Goal: Task Accomplishment & Management: Manage account settings

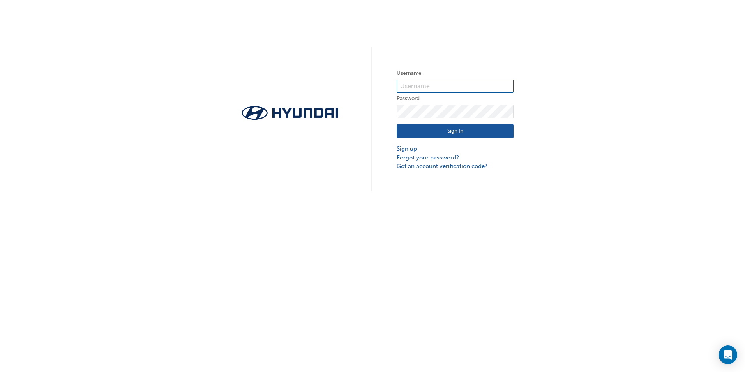
type input "22542"
click at [132, 364] on div "Username 22542 Password Sign In Sign up Forgot your password? Got an account ve…" at bounding box center [372, 186] width 745 height 372
click at [422, 123] on div "Sign In Sign up Forgot your password? Got an account verification code?" at bounding box center [455, 144] width 117 height 53
click at [420, 125] on button "Sign In" at bounding box center [455, 131] width 117 height 15
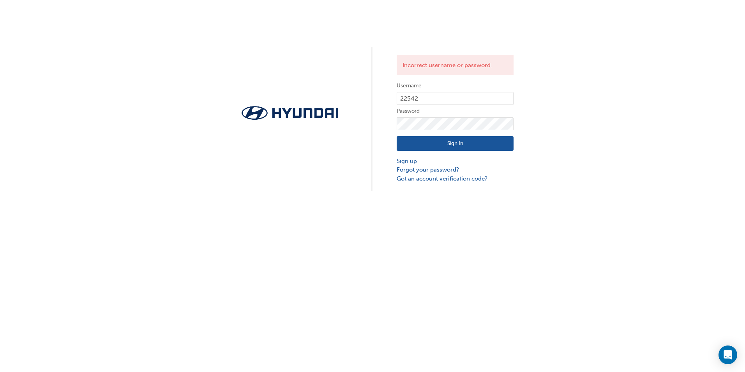
click at [316, 225] on div "Incorrect username or password. Username 22542 Password Sign In Sign up Forgot …" at bounding box center [372, 186] width 745 height 372
click at [425, 100] on input "22542" at bounding box center [455, 98] width 117 height 13
drag, startPoint x: 426, startPoint y: 97, endPoint x: 394, endPoint y: 97, distance: 32.3
click at [394, 97] on div "Incorrect username or password. Username 22542 Password Sign In Sign up Forgot …" at bounding box center [372, 95] width 745 height 191
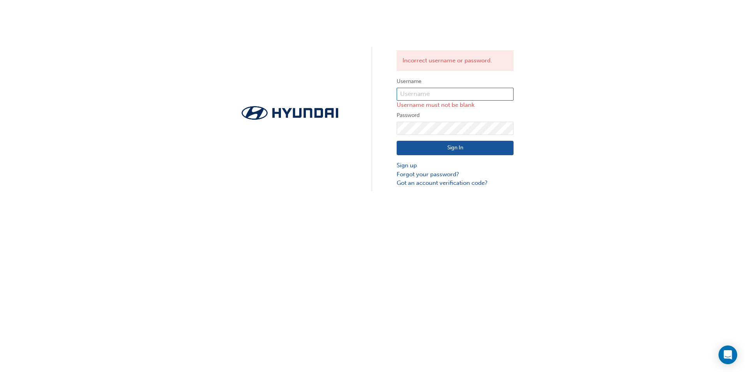
click at [435, 98] on input "text" at bounding box center [455, 94] width 117 height 13
drag, startPoint x: 455, startPoint y: 271, endPoint x: 455, endPoint y: 265, distance: 6.6
click at [455, 270] on div "Incorrect username or password. Username Username must not be blank Password Si…" at bounding box center [372, 186] width 745 height 372
click at [416, 95] on input "text" at bounding box center [455, 94] width 117 height 13
click at [299, 195] on div "Incorrect username or password. Username Username must not be blank Password Si…" at bounding box center [372, 186] width 745 height 372
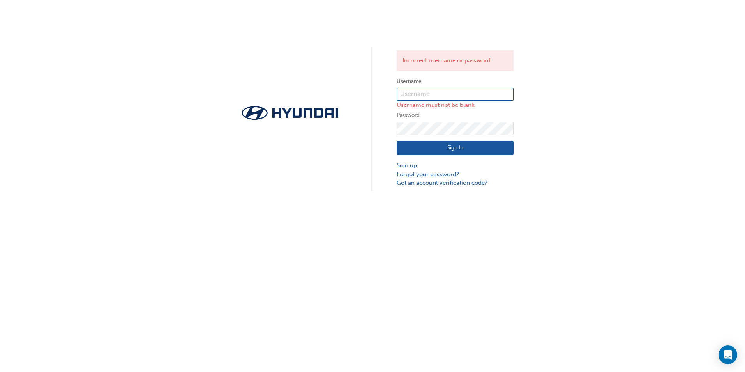
click at [412, 88] on input "text" at bounding box center [455, 94] width 117 height 13
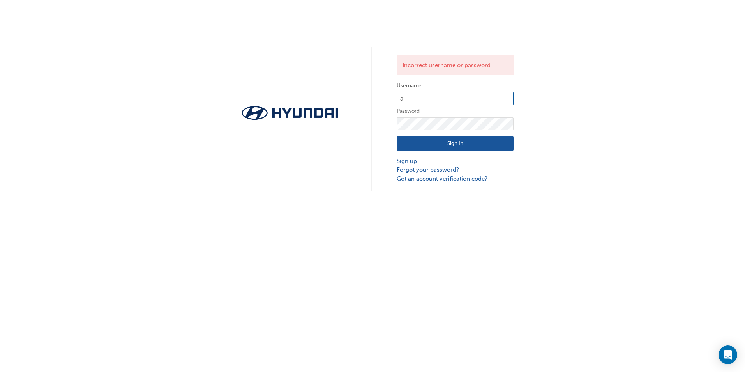
type input "[EMAIL_ADDRESS][DOMAIN_NAME]"
click at [445, 145] on button "Sign In" at bounding box center [455, 143] width 117 height 15
drag, startPoint x: 399, startPoint y: 99, endPoint x: 538, endPoint y: 113, distance: 139.1
click at [538, 113] on div "Incorrect username or password. Username [PERSON_NAME][EMAIL_ADDRESS][DOMAIN_NA…" at bounding box center [372, 95] width 745 height 191
type input "[PERSON_NAME]"
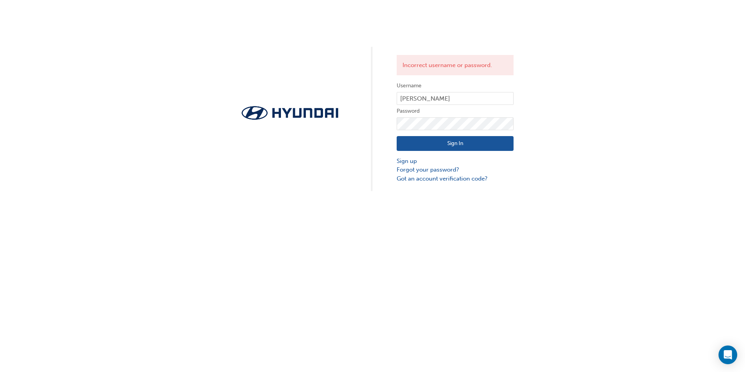
click at [531, 211] on div "Incorrect username or password. Username [PERSON_NAME] Password Sign In Sign up…" at bounding box center [372, 186] width 745 height 372
click at [445, 145] on button "Sign In" at bounding box center [455, 143] width 117 height 15
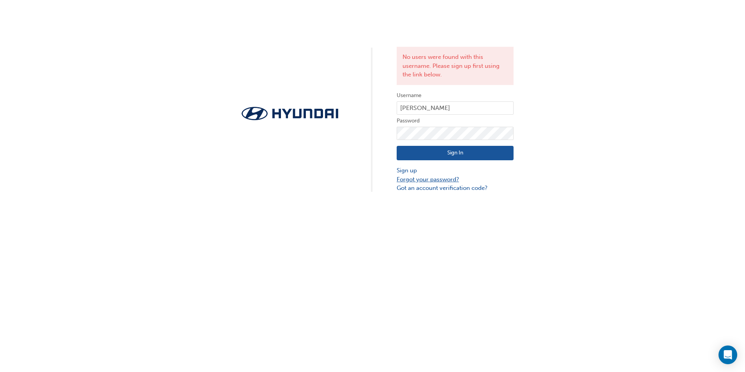
click at [411, 177] on link "Forgot your password?" at bounding box center [455, 179] width 117 height 9
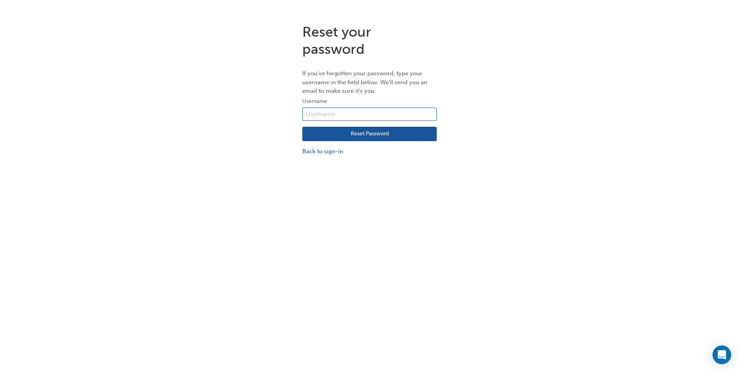
click at [325, 113] on input "text" at bounding box center [369, 114] width 134 height 13
type input "[EMAIL_ADDRESS][DOMAIN_NAME]"
click at [359, 206] on div "Reset your password If you've forgotten your password, type your username in th…" at bounding box center [369, 204] width 739 height 372
click at [361, 134] on button "Reset Password" at bounding box center [369, 134] width 134 height 15
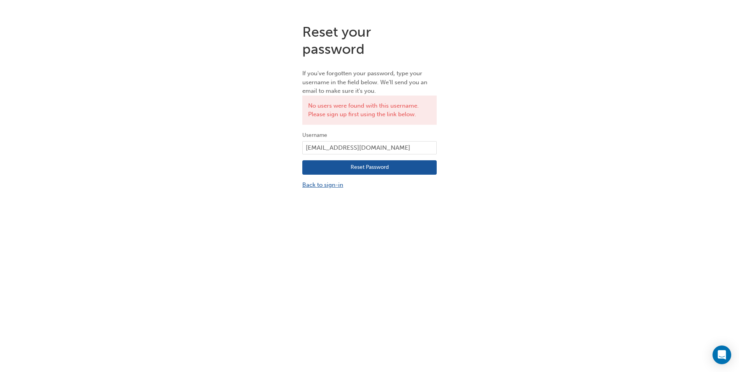
click at [313, 182] on link "Back to sign-in" at bounding box center [369, 184] width 134 height 9
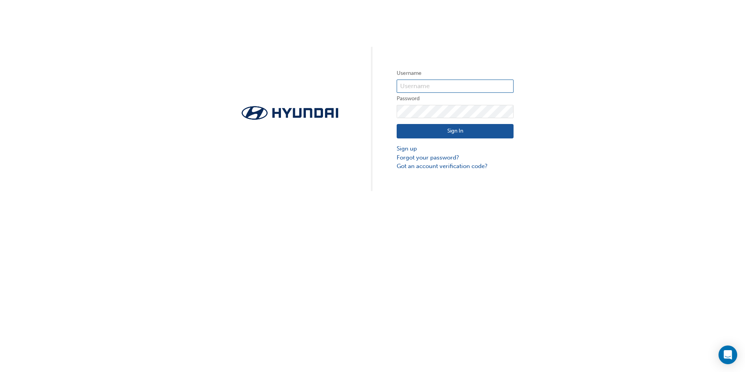
type input "22542"
click at [448, 94] on label "Password" at bounding box center [455, 98] width 117 height 9
click at [448, 90] on input "22542" at bounding box center [455, 85] width 117 height 13
click at [456, 41] on div "Username 22542 Password Sign In Sign up Forgot your password? Got an account ve…" at bounding box center [372, 95] width 745 height 191
click at [409, 147] on link "Sign up" at bounding box center [455, 148] width 117 height 9
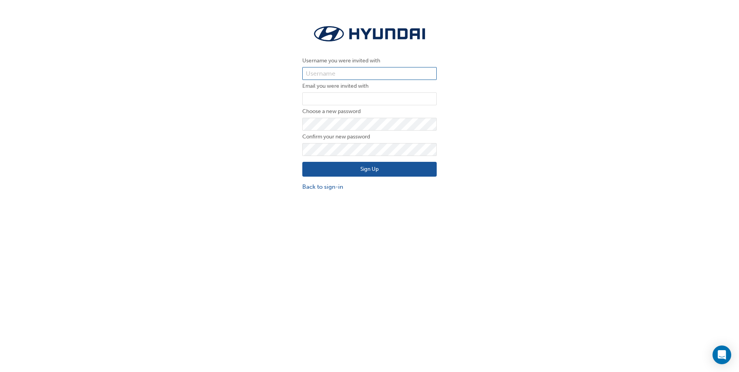
type input "22542"
click at [370, 174] on button "Sign Up" at bounding box center [369, 169] width 134 height 15
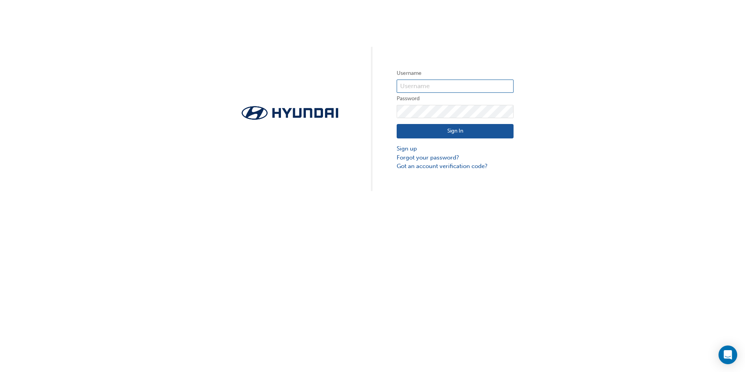
type input "22542"
click at [332, 165] on div "Username 22542 Password Sign In Sign up Forgot your password? Got an account ve…" at bounding box center [372, 95] width 745 height 191
type input "22542"
click at [358, 204] on div "Username 22542 Password Sign In Sign up Forgot your password? Got an account ve…" at bounding box center [372, 186] width 745 height 372
click at [516, 76] on div "Username 22542 Password Sign In Sign up Forgot your password? Got an account ve…" at bounding box center [372, 95] width 745 height 191
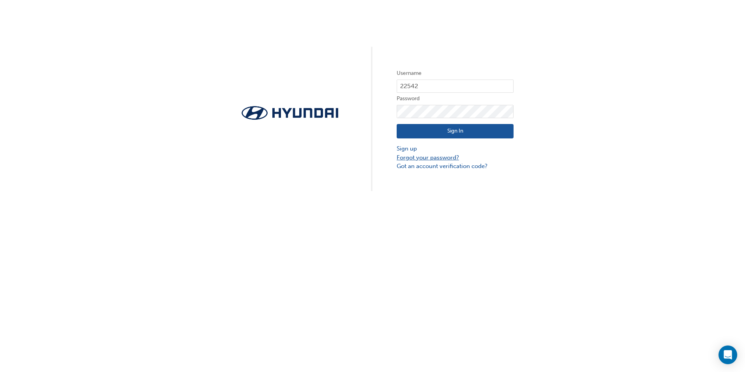
click at [407, 155] on link "Forgot your password?" at bounding box center [455, 157] width 117 height 9
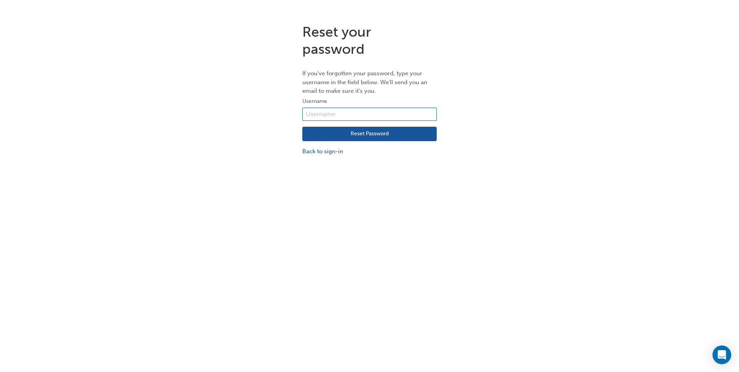
click at [314, 113] on input "text" at bounding box center [369, 114] width 134 height 13
type input "anwar adhami"
click at [344, 136] on button "Reset Password" at bounding box center [369, 134] width 134 height 15
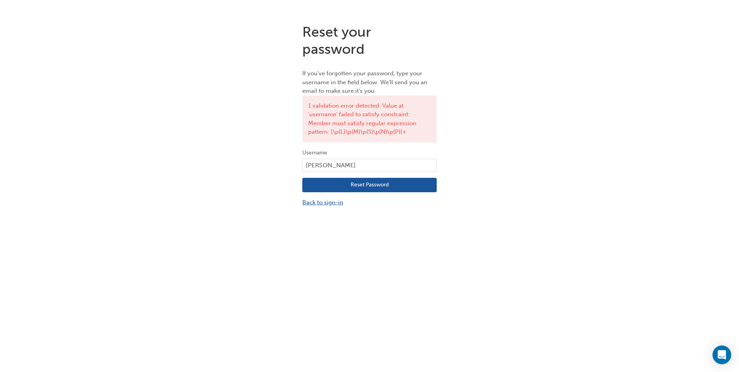
drag, startPoint x: 325, startPoint y: 205, endPoint x: 324, endPoint y: 201, distance: 4.0
click at [325, 205] on link "Back to sign-in" at bounding box center [369, 202] width 134 height 9
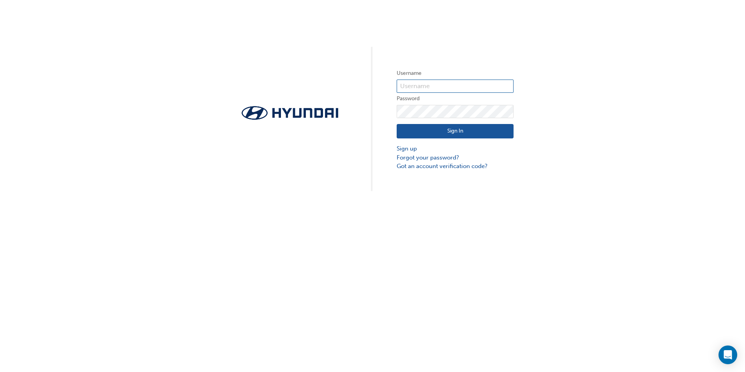
type input "22542"
